Goal: Navigation & Orientation: Find specific page/section

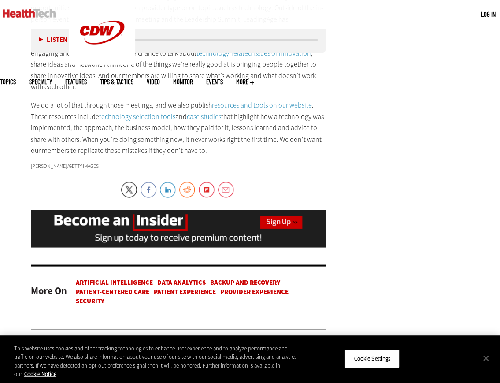
scroll to position [2482, 0]
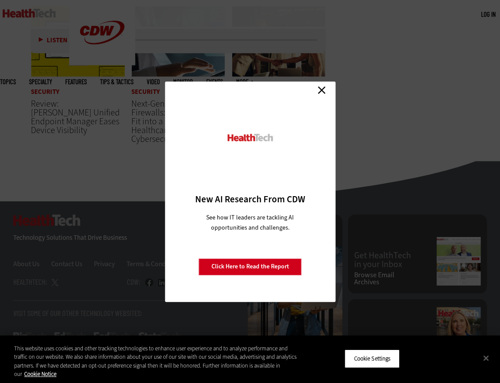
click at [317, 89] on link "Close" at bounding box center [321, 90] width 13 height 13
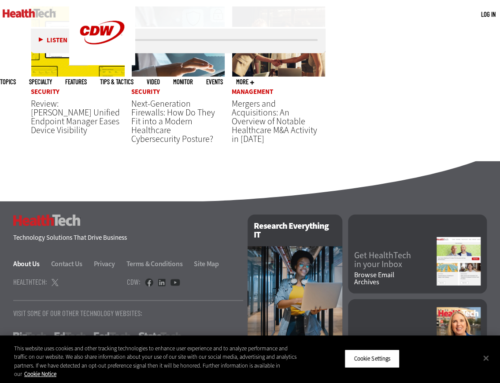
click at [22, 259] on link "About Us" at bounding box center [31, 263] width 37 height 9
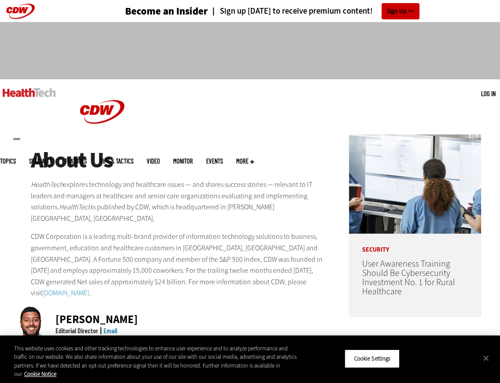
drag, startPoint x: 45, startPoint y: 97, endPoint x: 16, endPoint y: 101, distance: 28.9
click at [33, 92] on img at bounding box center [29, 92] width 53 height 9
